Goal: Navigation & Orientation: Understand site structure

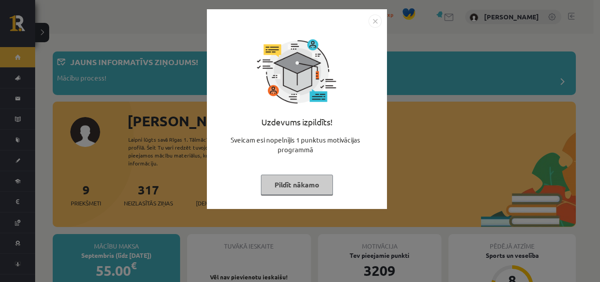
click at [377, 14] on img "Close" at bounding box center [375, 20] width 13 height 13
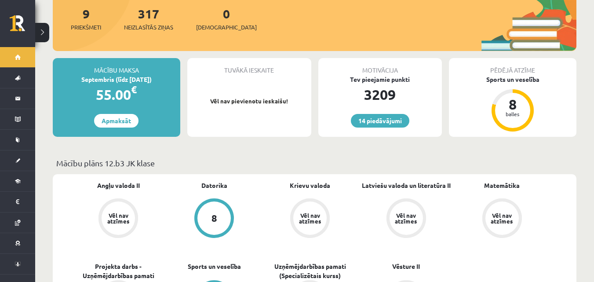
scroll to position [220, 0]
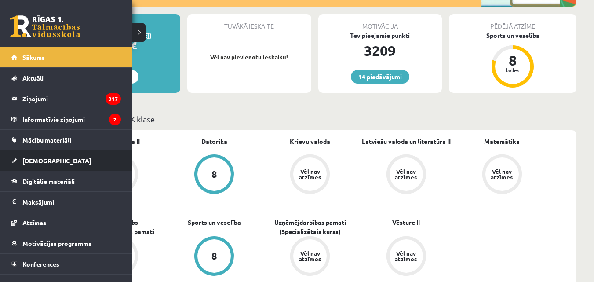
click at [42, 157] on span "[DEMOGRAPHIC_DATA]" at bounding box center [56, 160] width 69 height 8
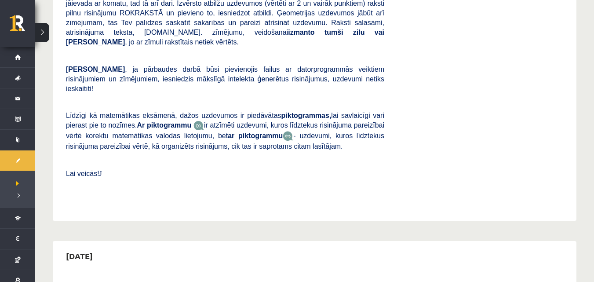
scroll to position [259, 0]
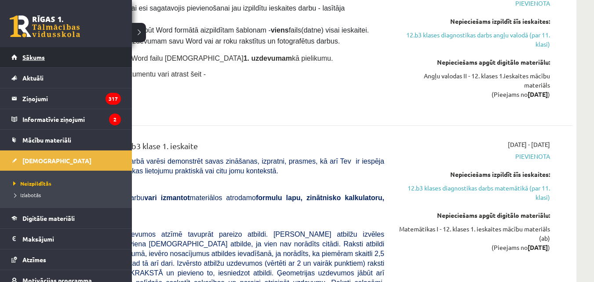
click at [16, 58] on link "Sākums" at bounding box center [65, 57] width 109 height 20
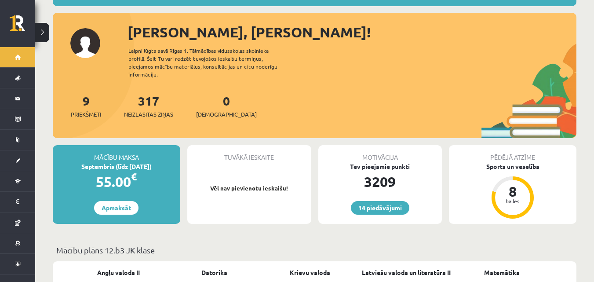
scroll to position [88, 0]
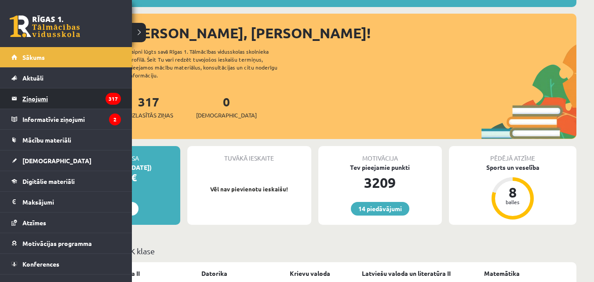
click at [70, 100] on legend "Ziņojumi 317" at bounding box center [71, 98] width 98 height 20
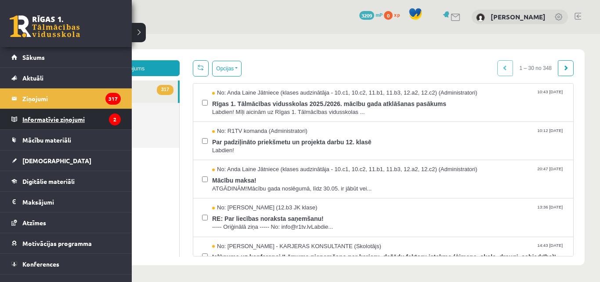
click at [67, 116] on legend "Informatīvie ziņojumi 2" at bounding box center [71, 119] width 98 height 20
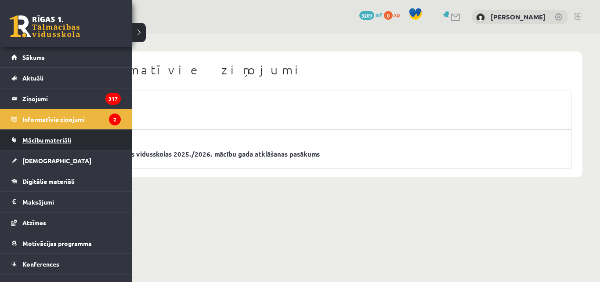
click at [44, 136] on link "Mācību materiāli" at bounding box center [65, 140] width 109 height 20
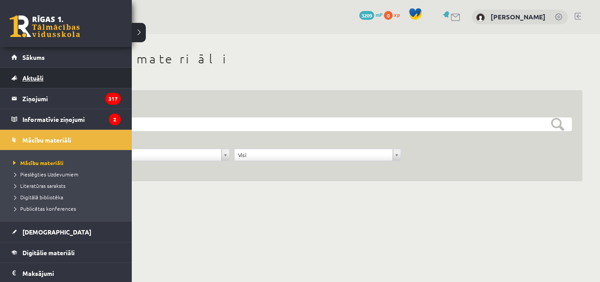
click at [37, 69] on link "Aktuāli" at bounding box center [65, 78] width 109 height 20
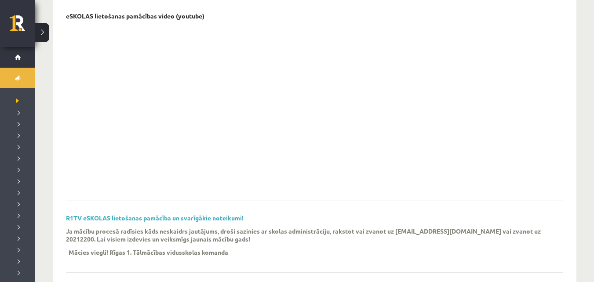
scroll to position [132, 0]
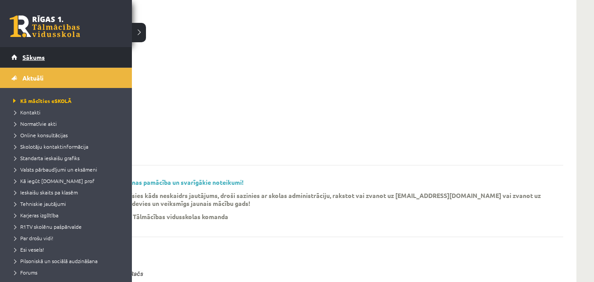
click at [18, 51] on link "Sākums" at bounding box center [65, 57] width 109 height 20
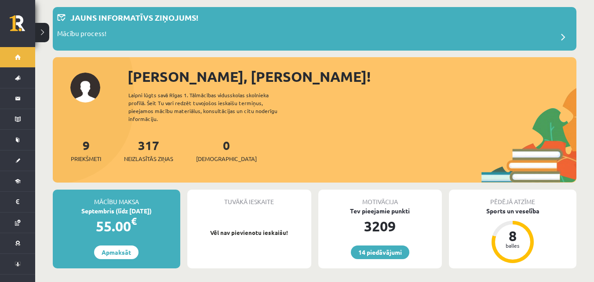
scroll to position [44, 0]
